Goal: Task Accomplishment & Management: Use online tool/utility

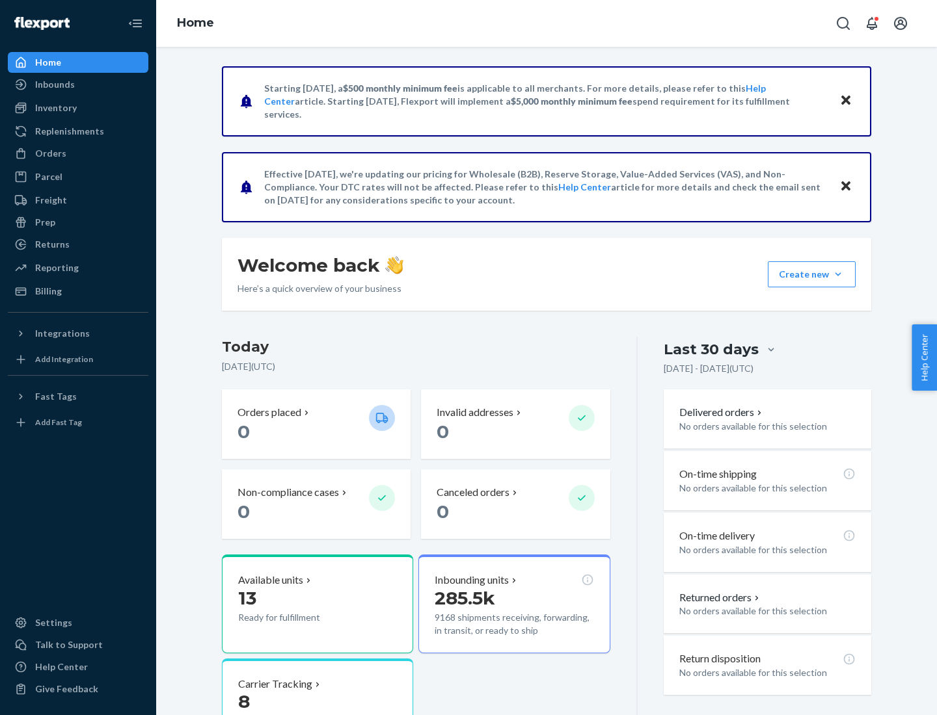
click at [68, 131] on div "Replenishments" at bounding box center [69, 131] width 69 height 13
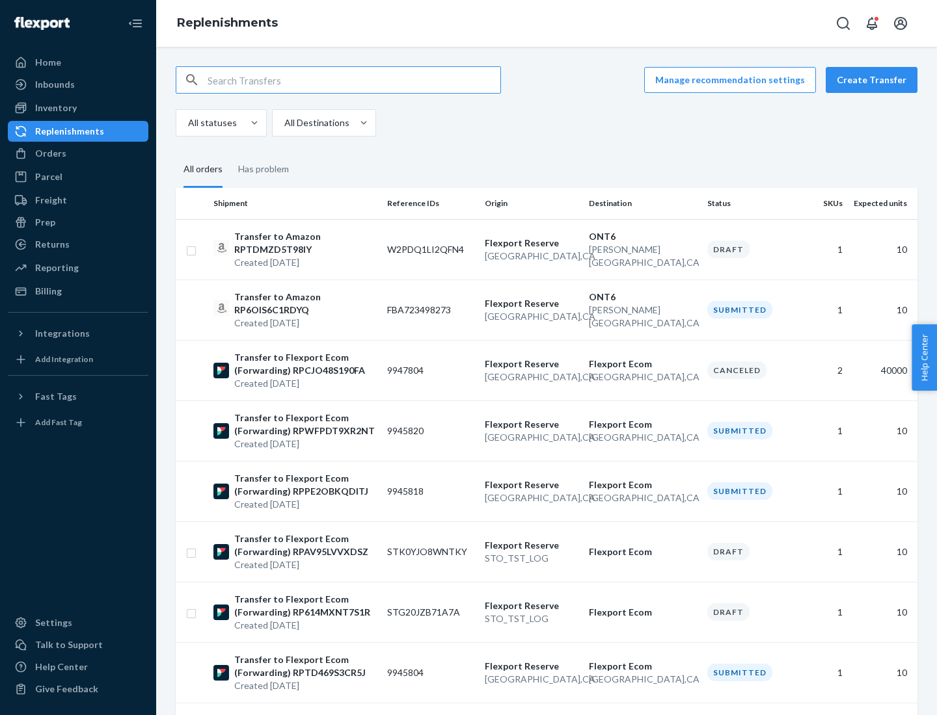
click at [874, 80] on button "Create Transfer" at bounding box center [871, 80] width 92 height 26
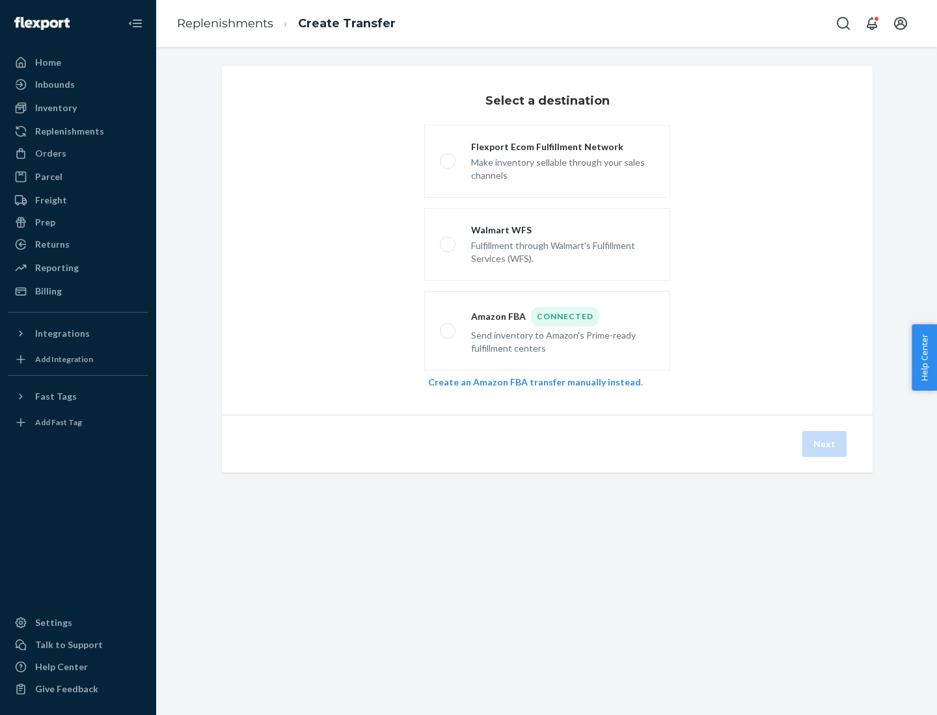
click at [528, 382] on link "Create an Amazon FBA transfer manually instead" at bounding box center [534, 382] width 213 height 11
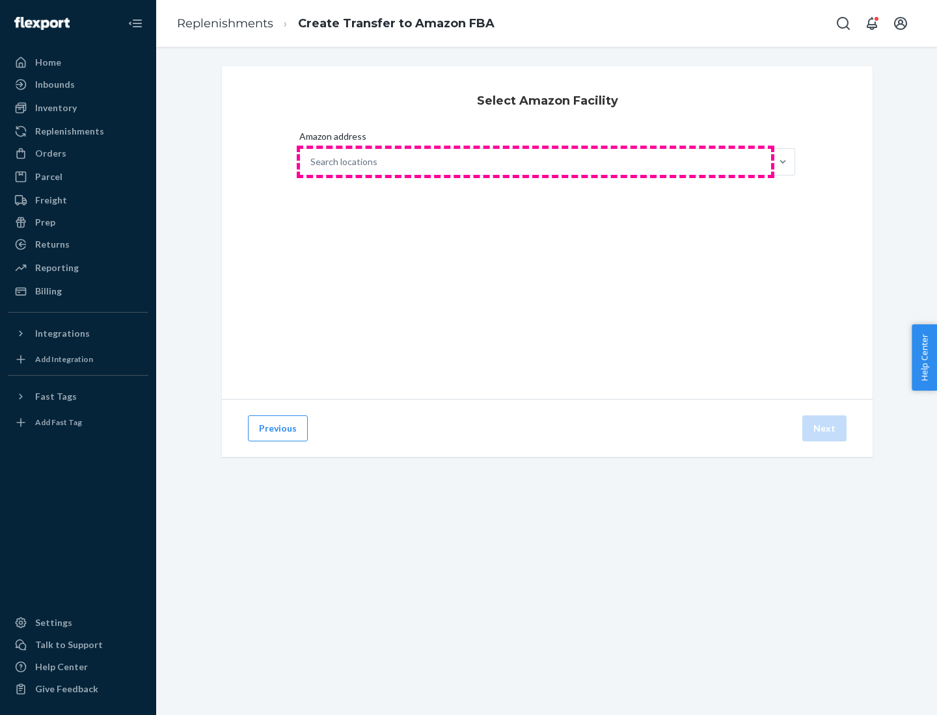
click at [535, 162] on div "Search locations" at bounding box center [535, 162] width 471 height 26
click at [312, 162] on input "Amazon address Search locations" at bounding box center [310, 161] width 1 height 13
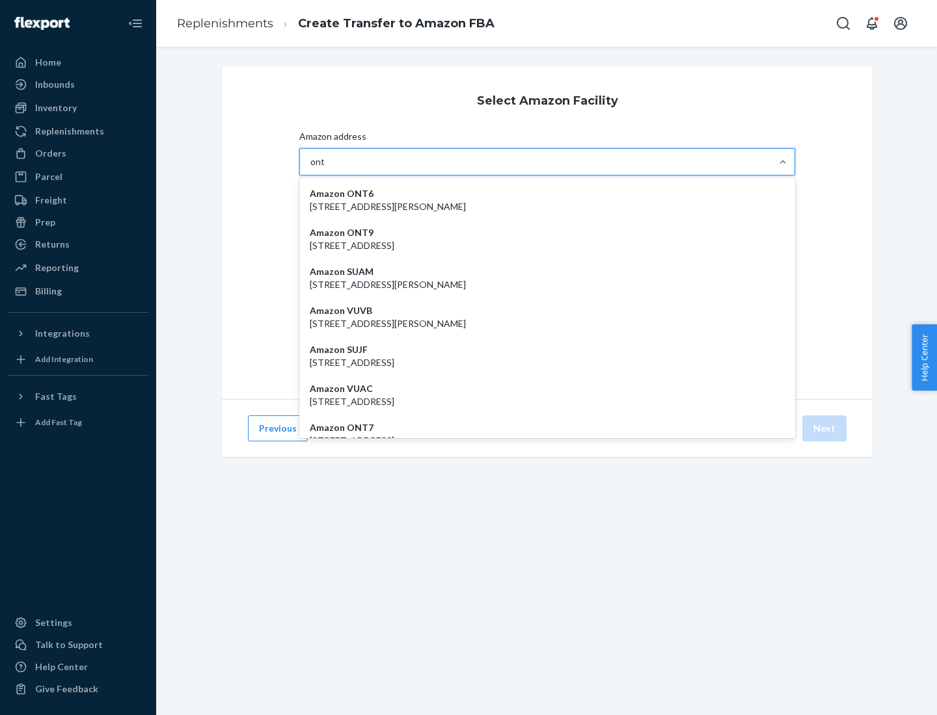
type input "ont6"
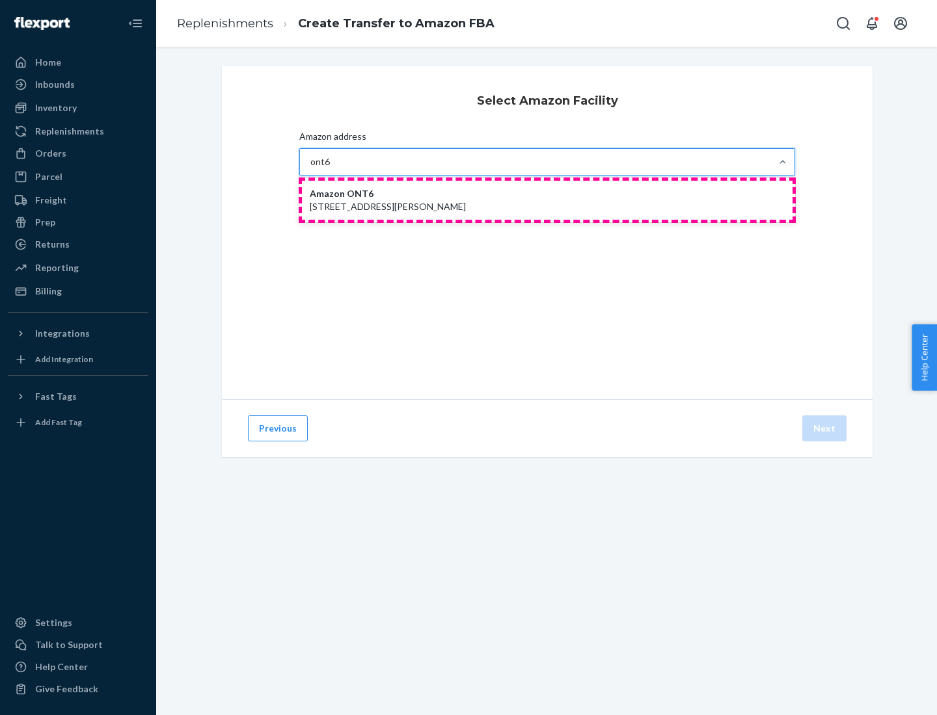
click at [547, 200] on p "[STREET_ADDRESS][PERSON_NAME]" at bounding box center [547, 206] width 475 height 13
click at [330, 168] on input "ont6" at bounding box center [320, 161] width 20 height 13
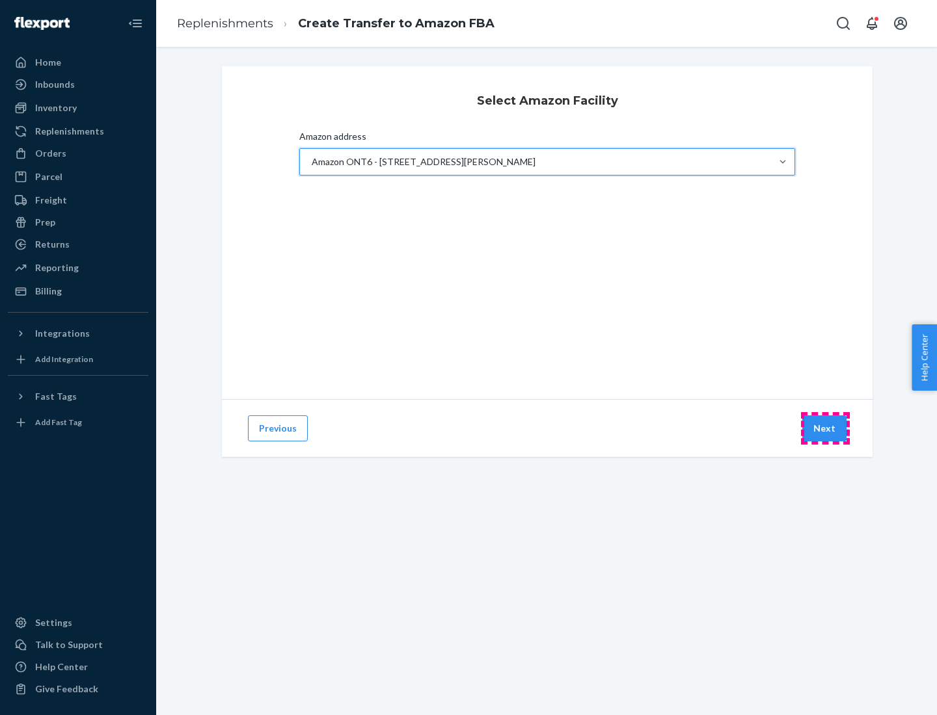
click at [825, 429] on button "Next" at bounding box center [824, 429] width 44 height 26
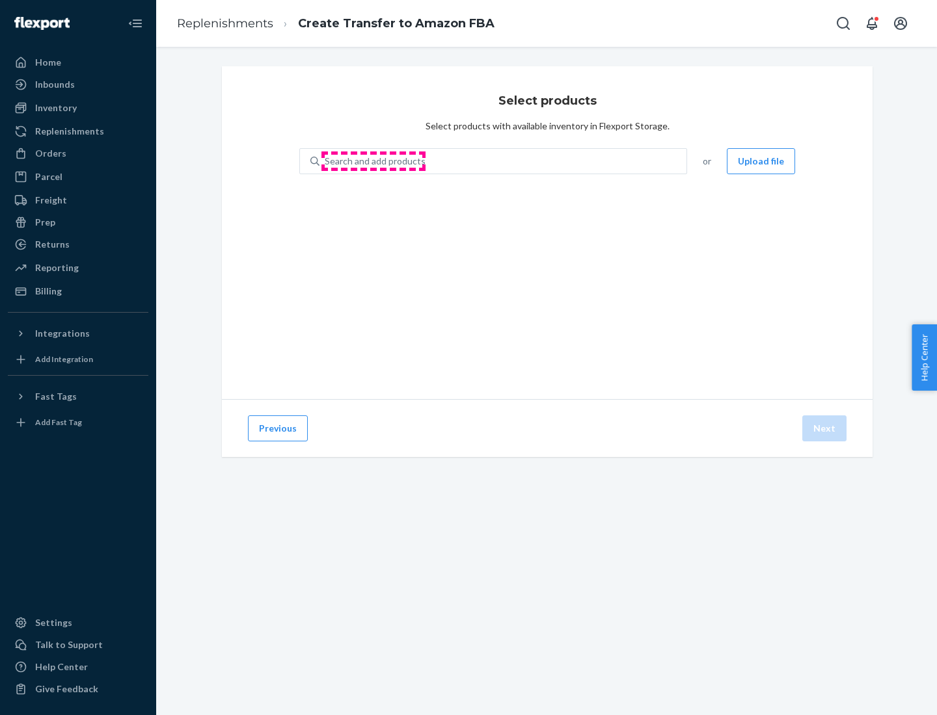
click at [373, 161] on div "Search and add products" at bounding box center [375, 161] width 101 height 13
click at [326, 161] on input "Search and add products" at bounding box center [325, 161] width 1 height 13
type input "test"
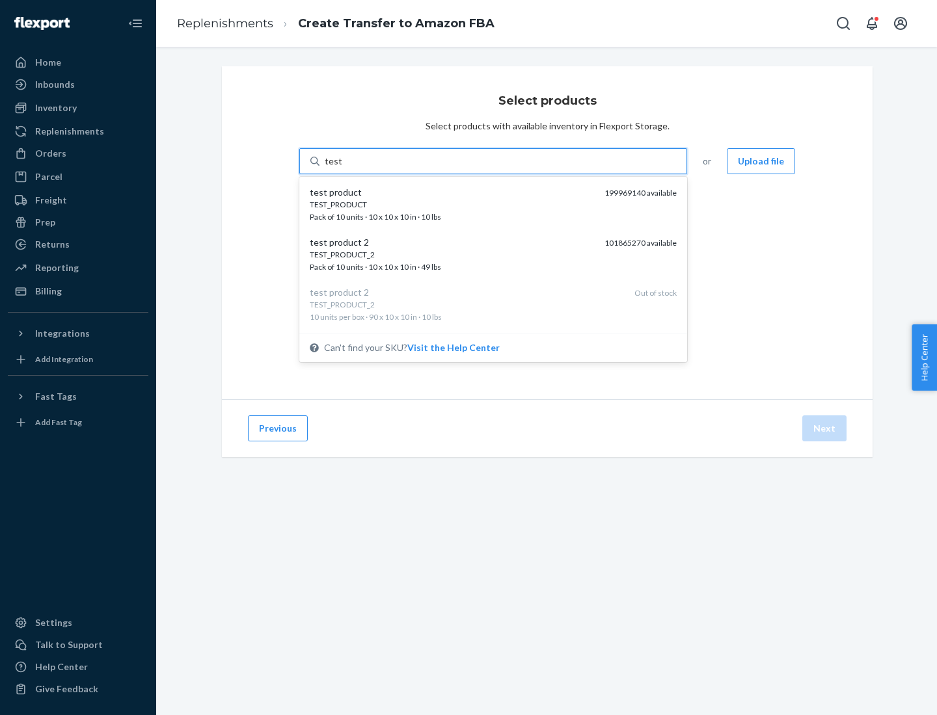
scroll to position [7, 0]
click at [452, 254] on div "TEST_PRODUCT_2 Pack of 10 units · 10 x 10 x 10 in · 49 lbs" at bounding box center [452, 255] width 284 height 24
click at [341, 168] on input "test" at bounding box center [333, 161] width 17 height 13
